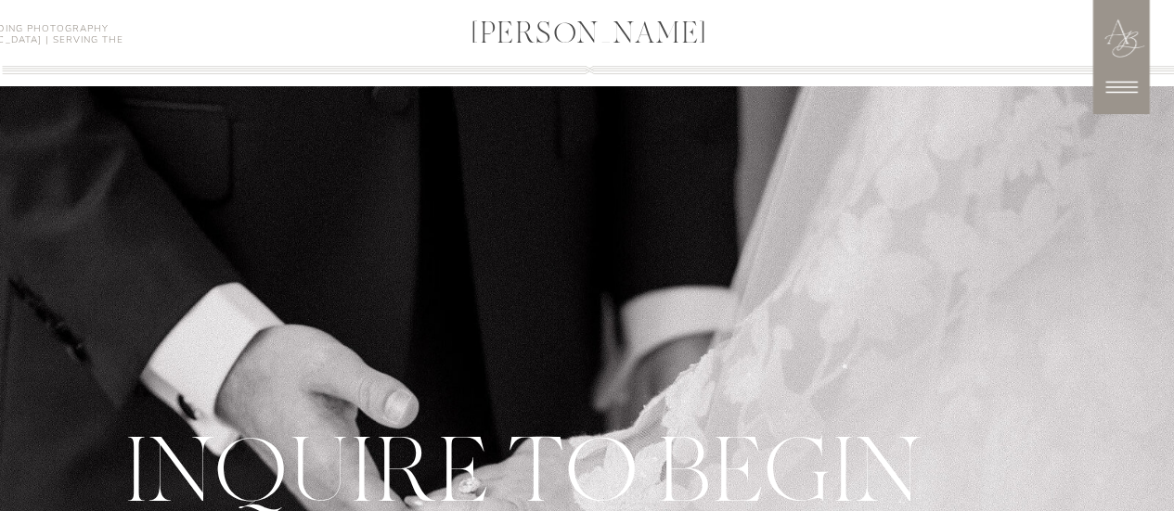
click at [1109, 103] on icon at bounding box center [1121, 87] width 46 height 46
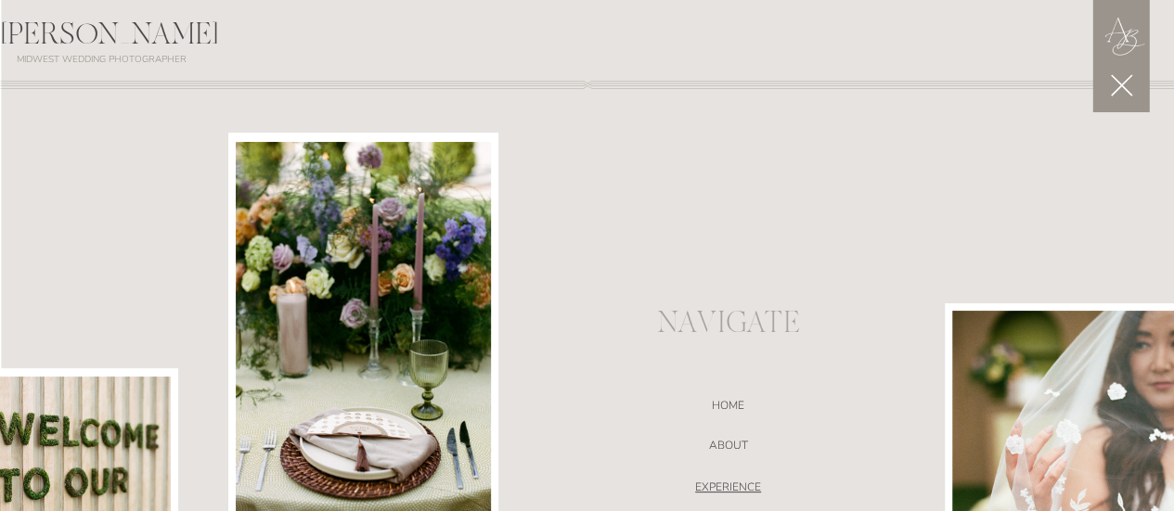
scroll to position [2062, 0]
click at [731, 489] on nav "EXPERIENCE" at bounding box center [729, 490] width 394 height 19
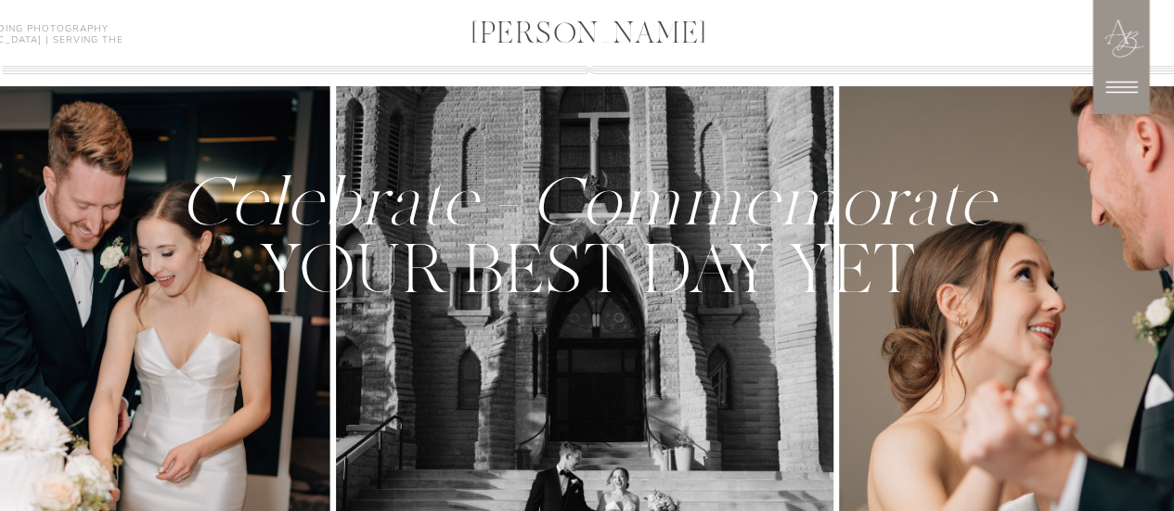
click at [1125, 89] on icon at bounding box center [1121, 87] width 46 height 46
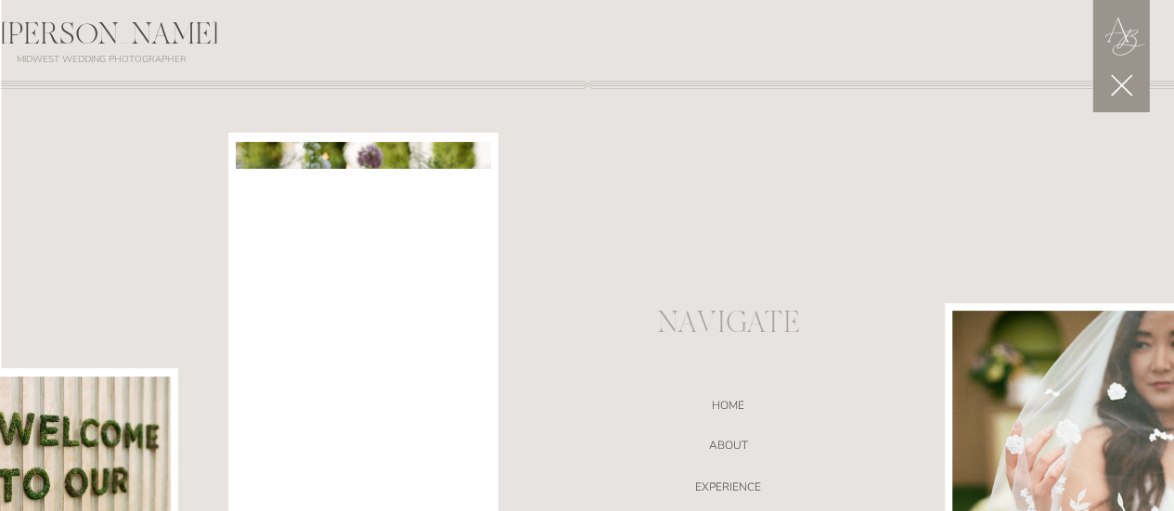
scroll to position [1621, 0]
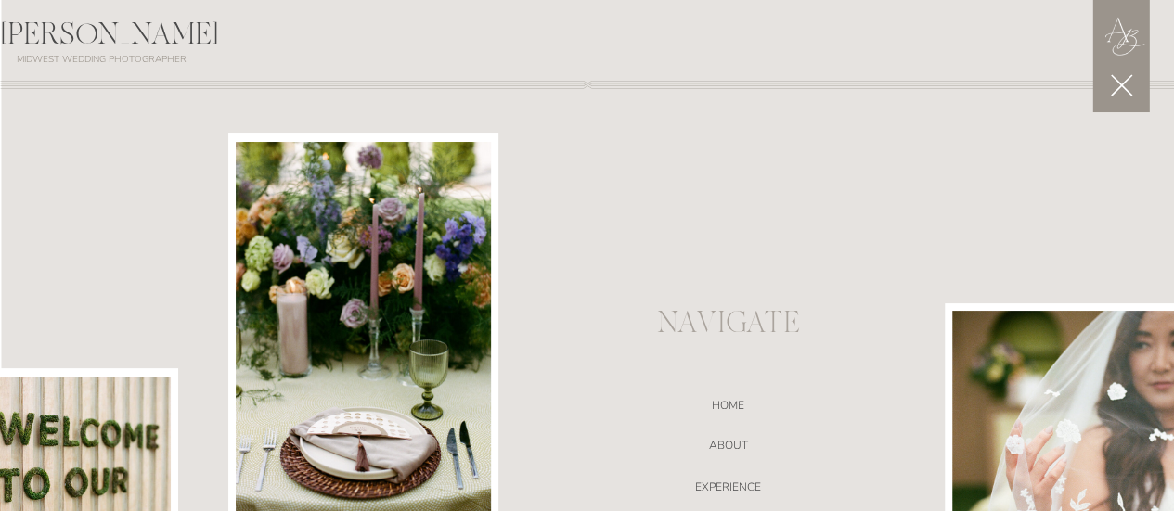
click at [1123, 88] on polygon at bounding box center [1120, 84] width 21 height 21
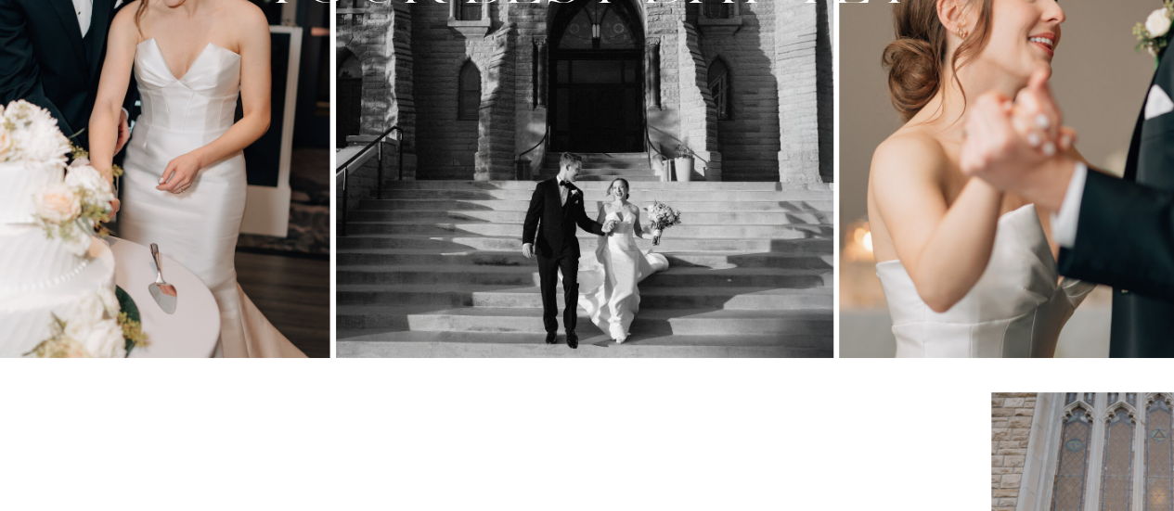
scroll to position [0, 0]
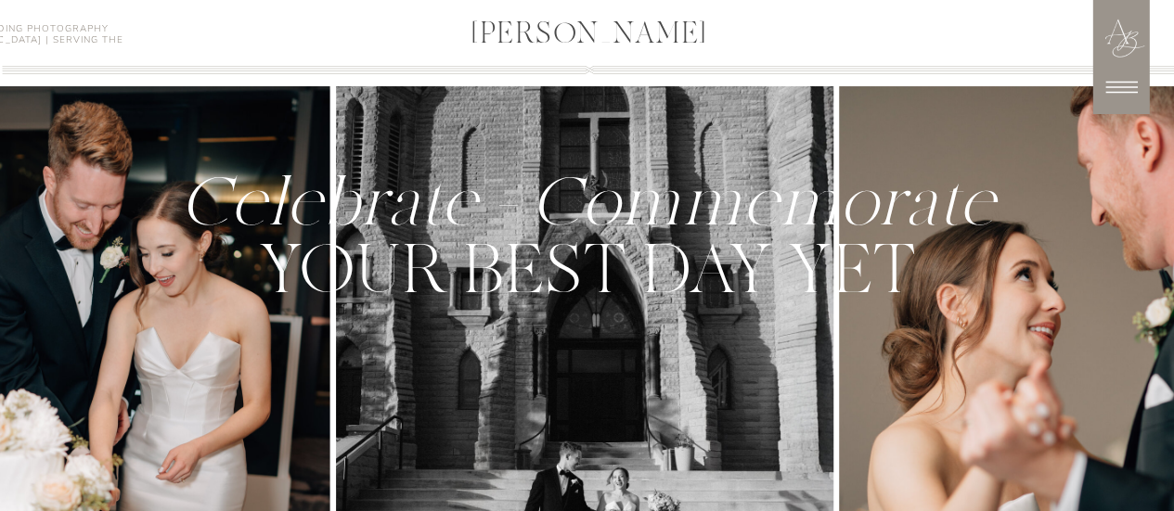
click at [83, 32] on h3 "Award-Winning Wedding Photography Based in Omaha | Serving the Midwest" at bounding box center [4, 39] width 251 height 33
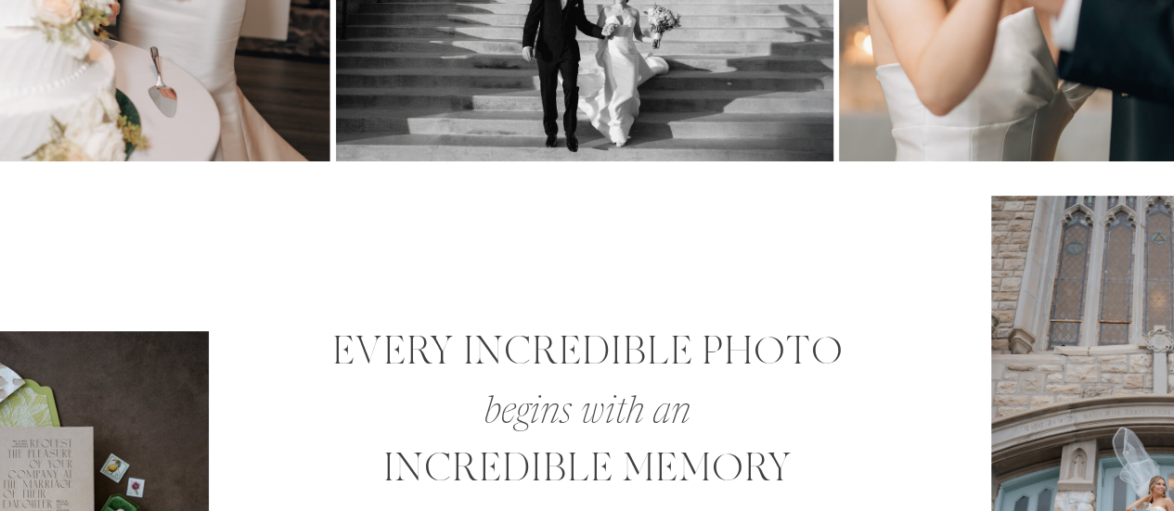
scroll to position [487, 0]
